Goal: Navigation & Orientation: Find specific page/section

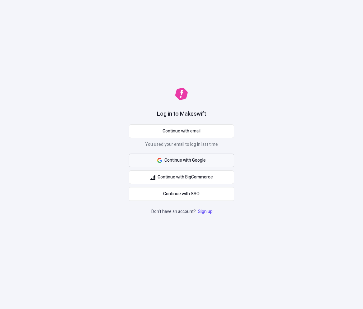
click at [183, 165] on button "Continue with Google" at bounding box center [182, 160] width 106 height 14
click at [185, 162] on span "Continue with Google" at bounding box center [185, 160] width 41 height 7
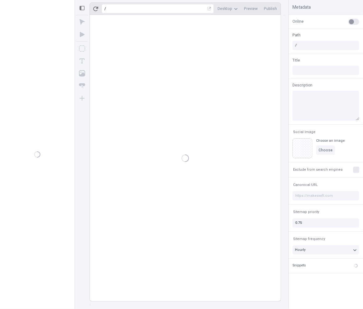
click at [83, 142] on div at bounding box center [182, 162] width 214 height 294
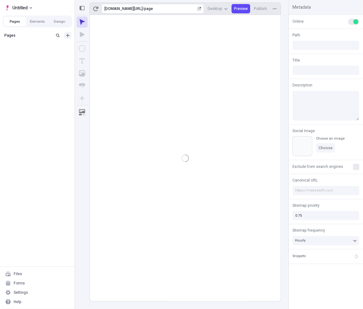
type input "/page"
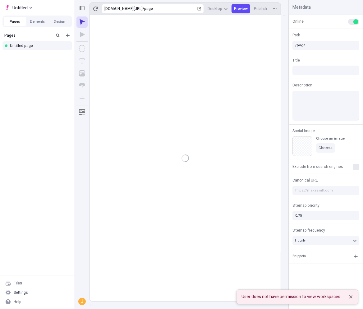
click at [31, 174] on div "Pages Untitled page" at bounding box center [37, 153] width 75 height 246
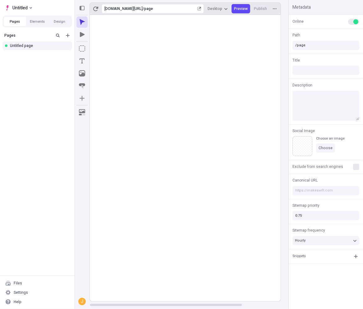
click at [42, 101] on div "Pages Untitled page" at bounding box center [37, 153] width 75 height 246
click at [26, 9] on span "Untitled" at bounding box center [19, 7] width 15 height 7
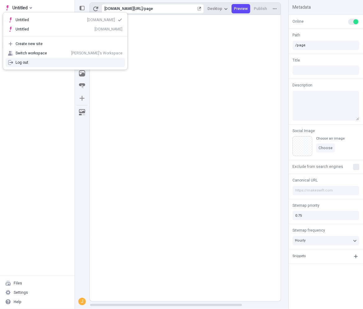
drag, startPoint x: 32, startPoint y: 137, endPoint x: 39, endPoint y: 122, distance: 16.7
click at [32, 137] on div "Pages Untitled page" at bounding box center [37, 153] width 75 height 246
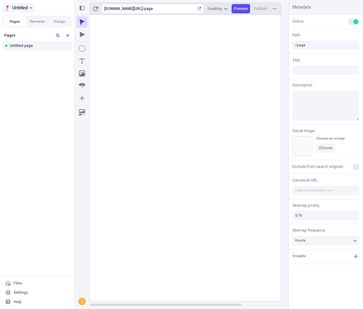
click at [30, 9] on button "Untitled" at bounding box center [18, 7] width 32 height 9
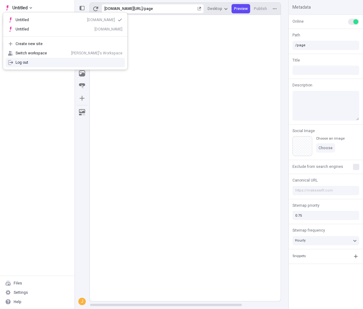
click at [36, 65] on div "Log out" at bounding box center [65, 62] width 124 height 9
